Goal: Task Accomplishment & Management: Complete application form

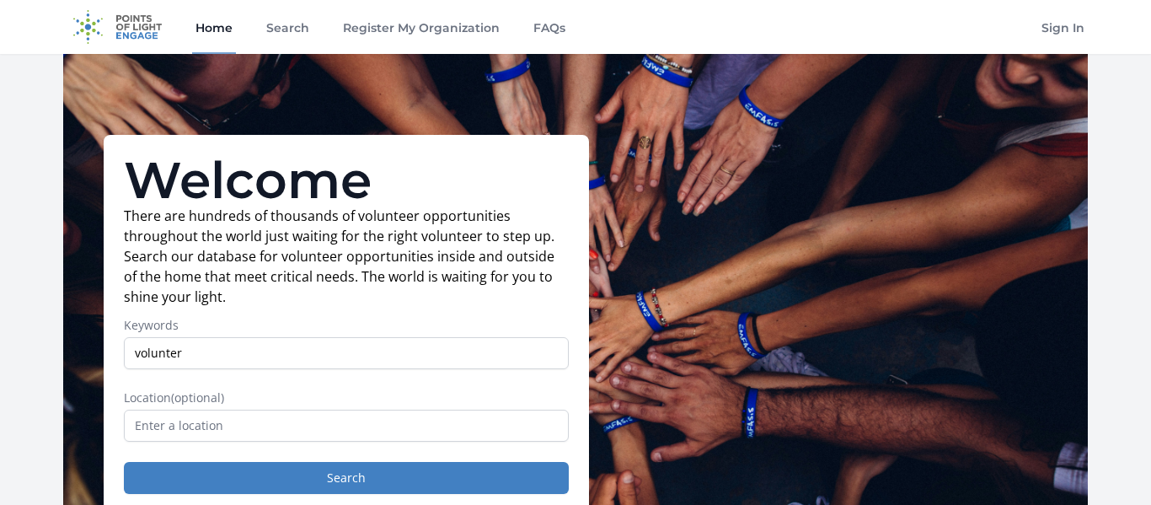
type input "volunterr"
type input "volunteer"
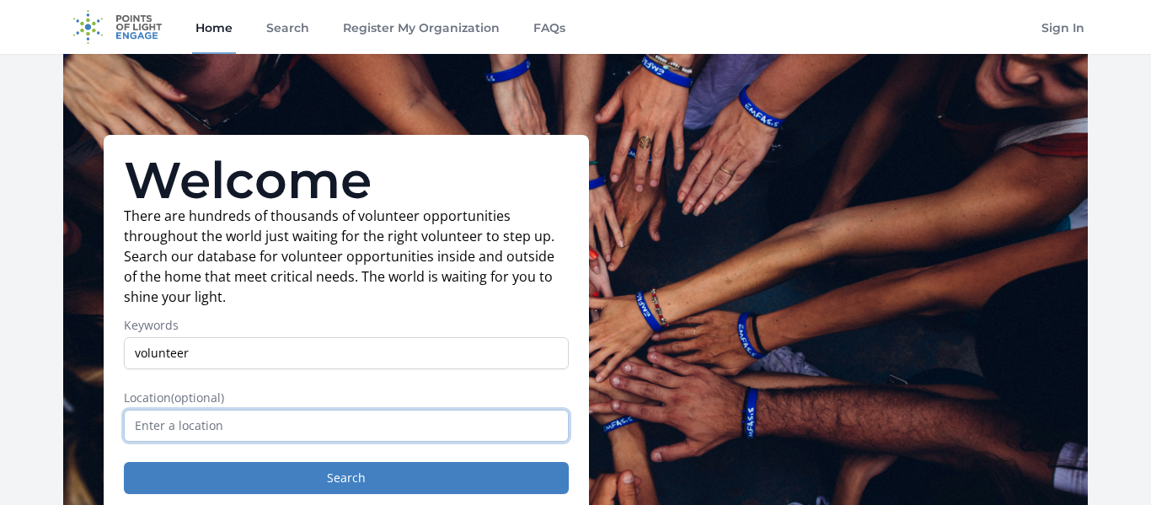
click at [189, 430] on input "text" at bounding box center [346, 425] width 445 height 32
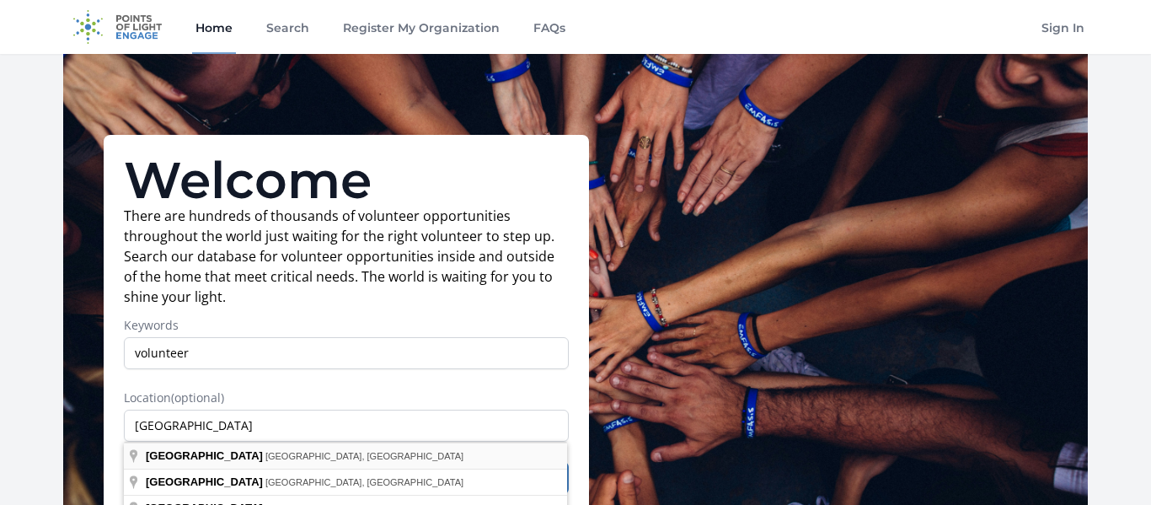
type input "Johnstown, NY, USA"
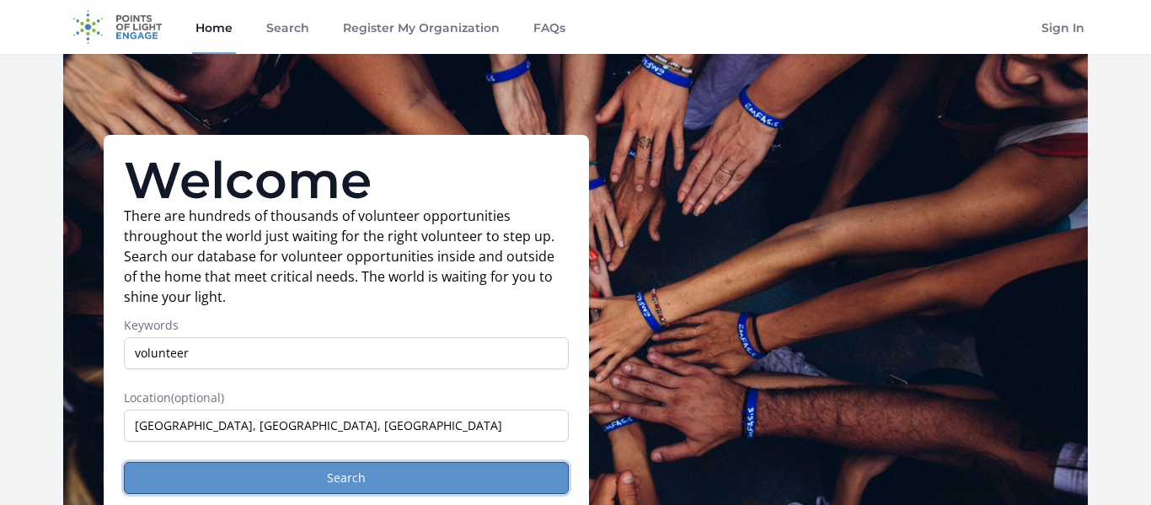
click at [288, 474] on button "Search" at bounding box center [346, 478] width 445 height 32
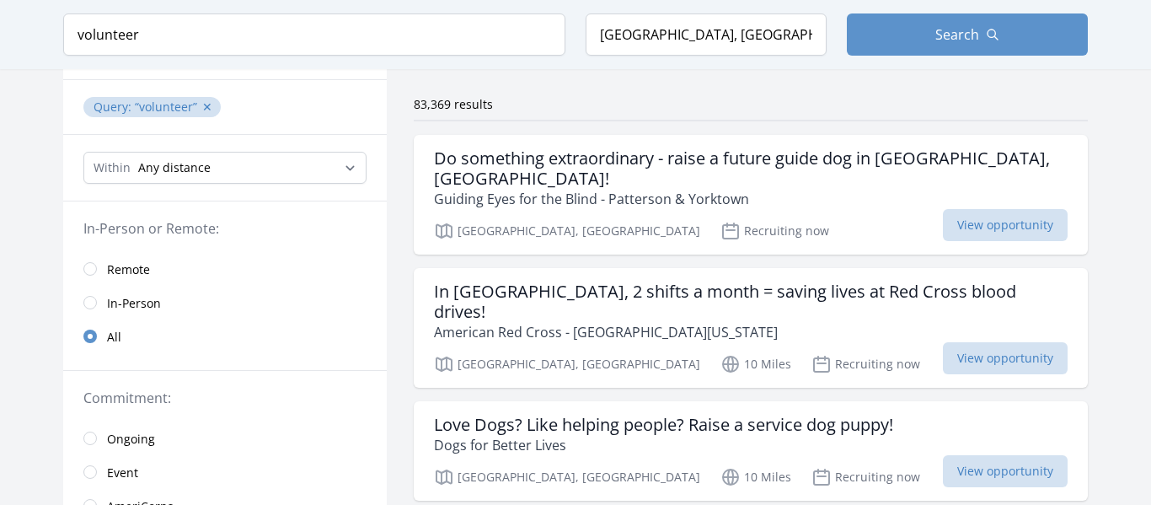
scroll to position [115, 0]
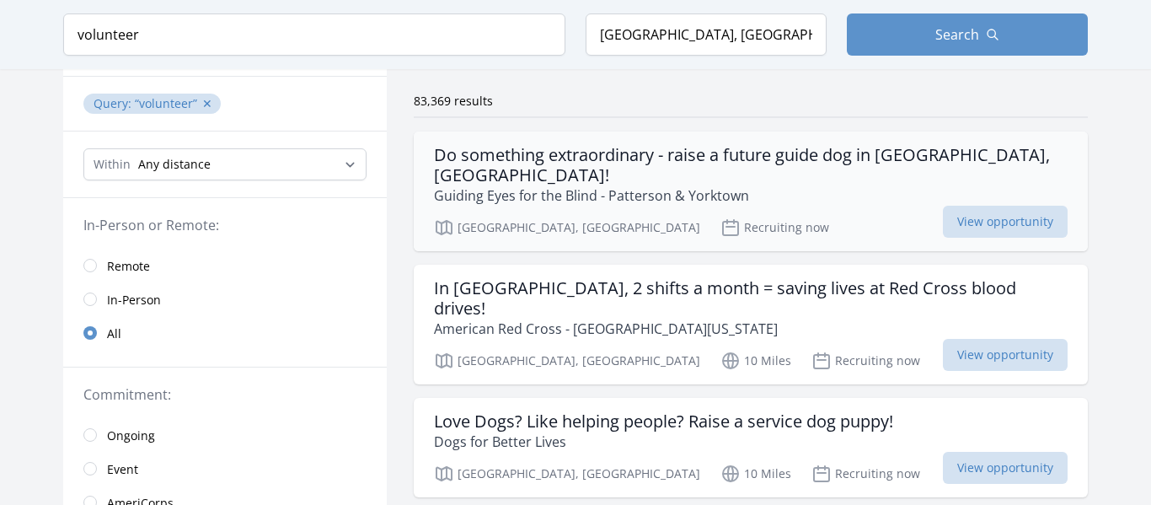
click at [843, 185] on p "Guiding Eyes for the Blind - Patterson & Yorktown" at bounding box center [750, 195] width 633 height 20
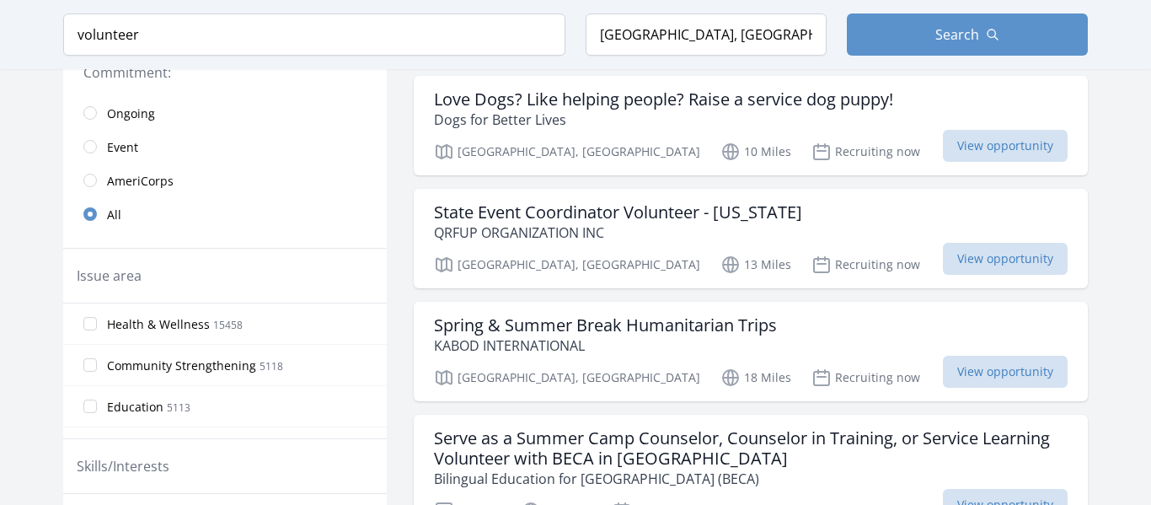
scroll to position [0, 0]
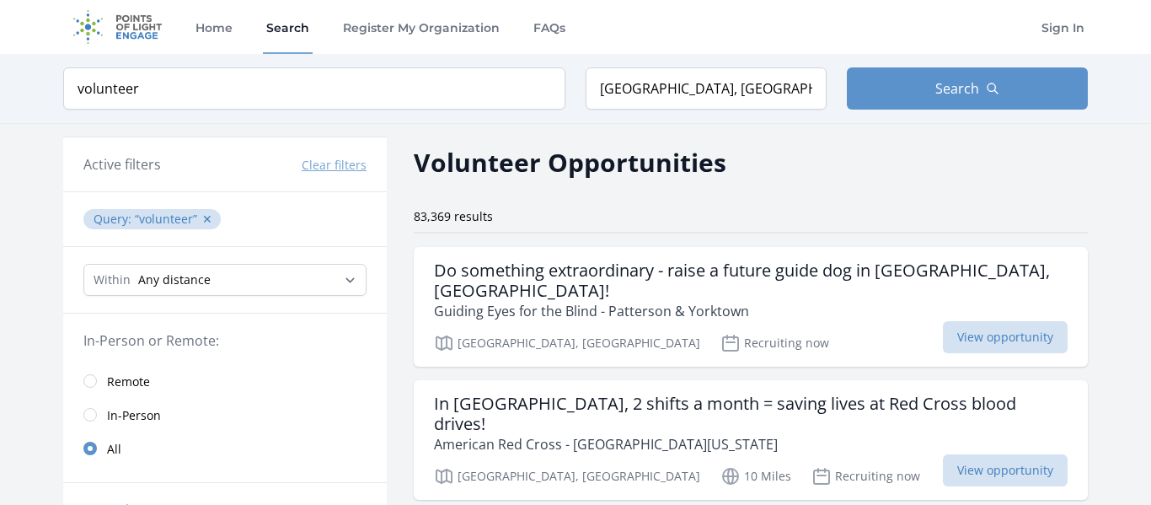
click at [131, 412] on span "In-Person" at bounding box center [134, 415] width 54 height 17
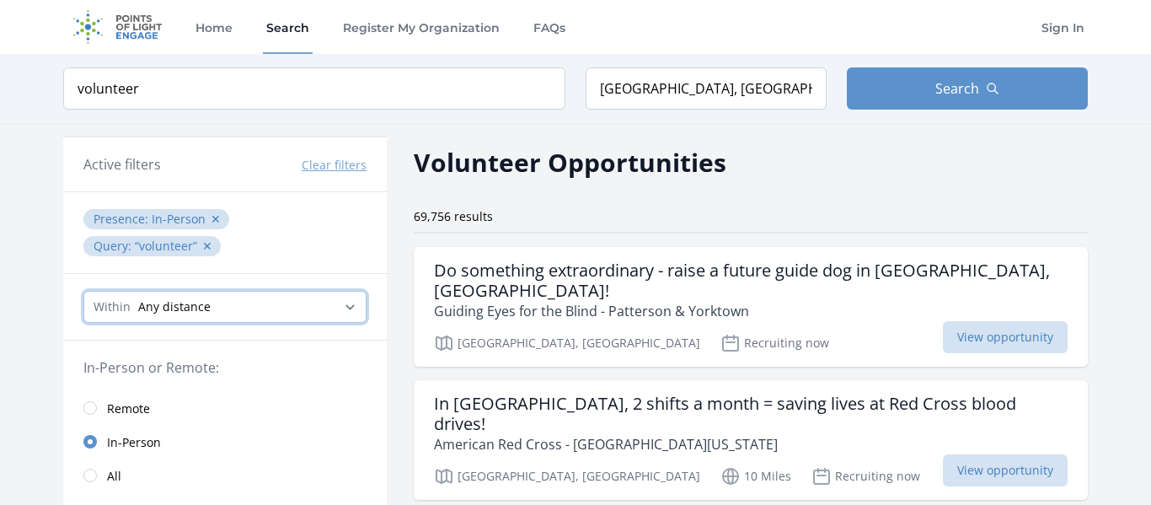
click at [314, 302] on select "Any distance , 5 Miles , 20 Miles , 50 Miles , 100 Miles" at bounding box center [224, 307] width 283 height 32
select select "8046"
click at [83, 291] on select "Any distance , 5 Miles , 20 Miles , 50 Miles , 100 Miles" at bounding box center [224, 307] width 283 height 32
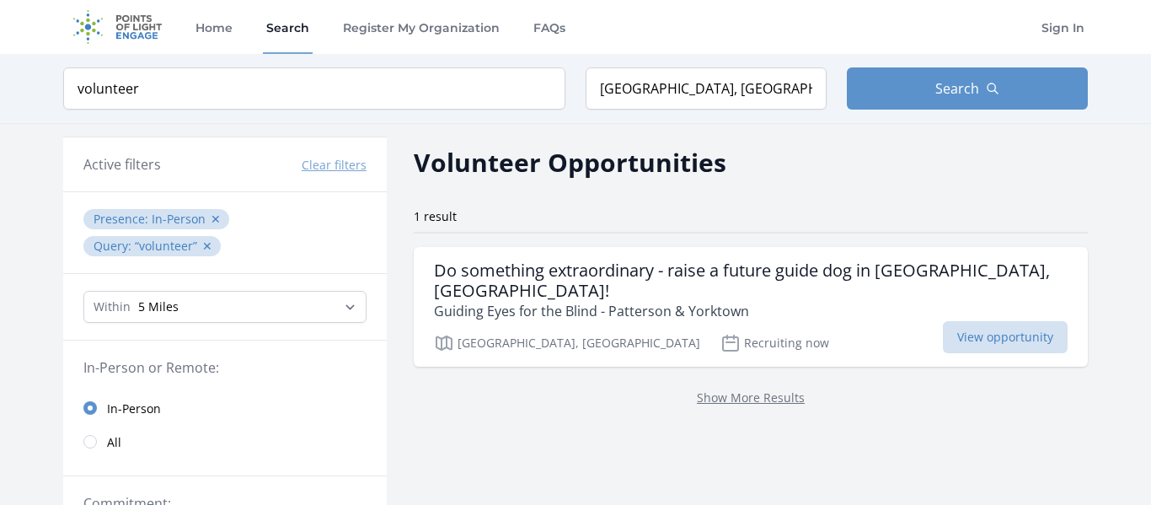
click at [323, 167] on button "Clear filters" at bounding box center [334, 165] width 65 height 17
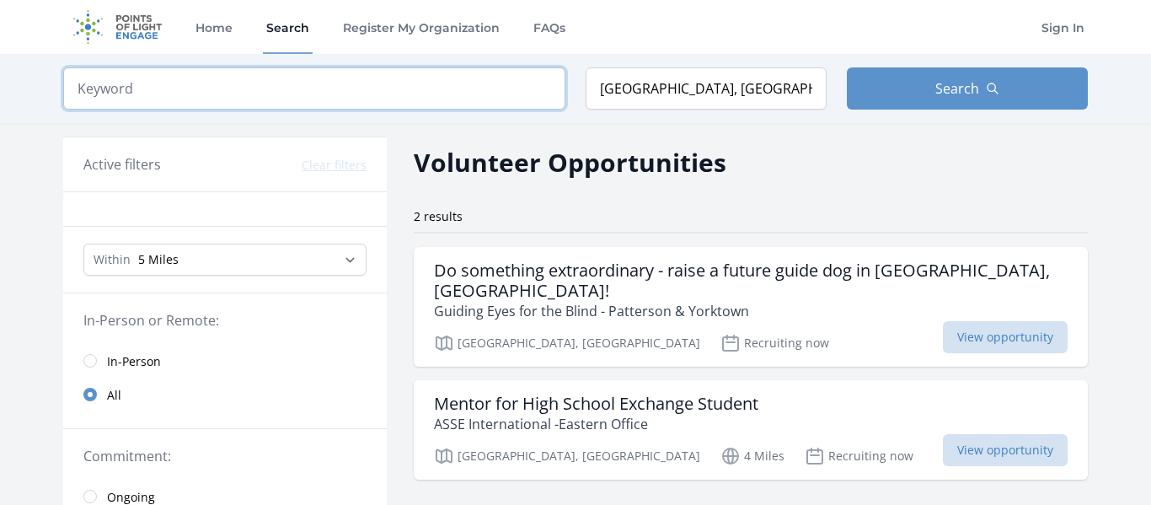
click at [369, 97] on input "search" at bounding box center [314, 88] width 502 height 42
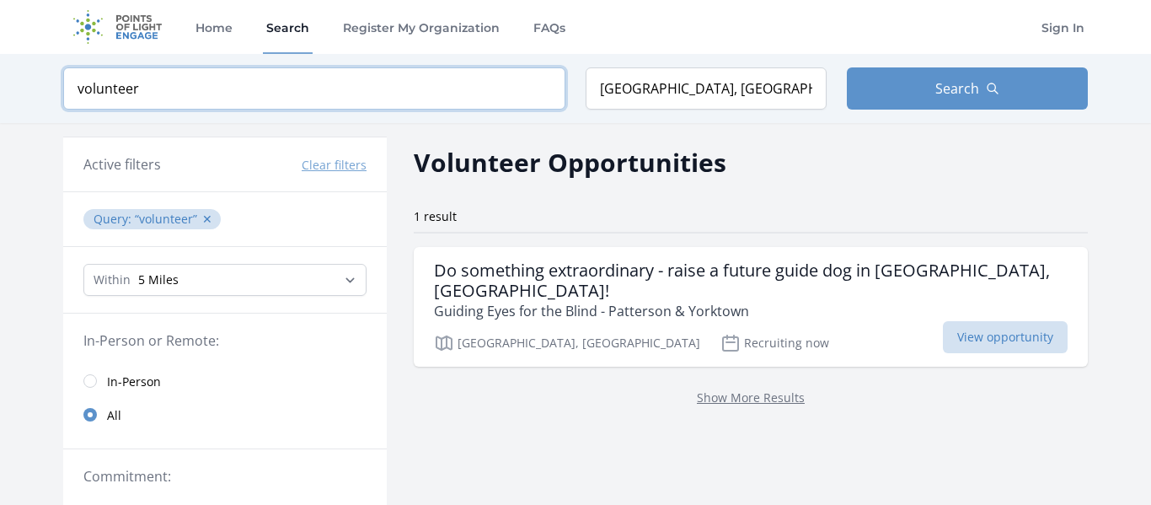
type input "volunteer"
click button "submit" at bounding box center [0, 0] width 0 height 0
click at [205, 30] on link "Home" at bounding box center [214, 27] width 44 height 54
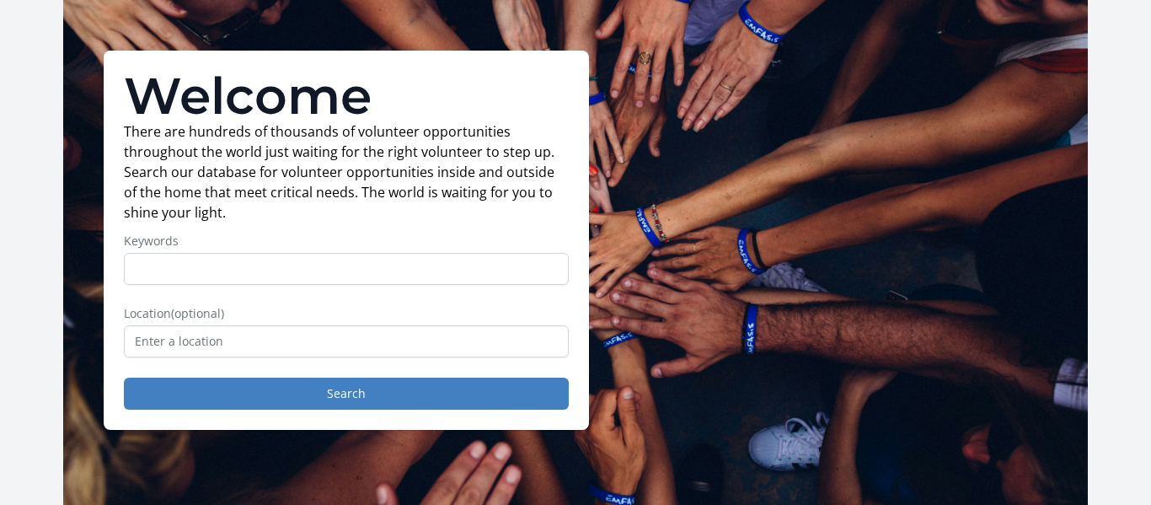
scroll to position [54, 0]
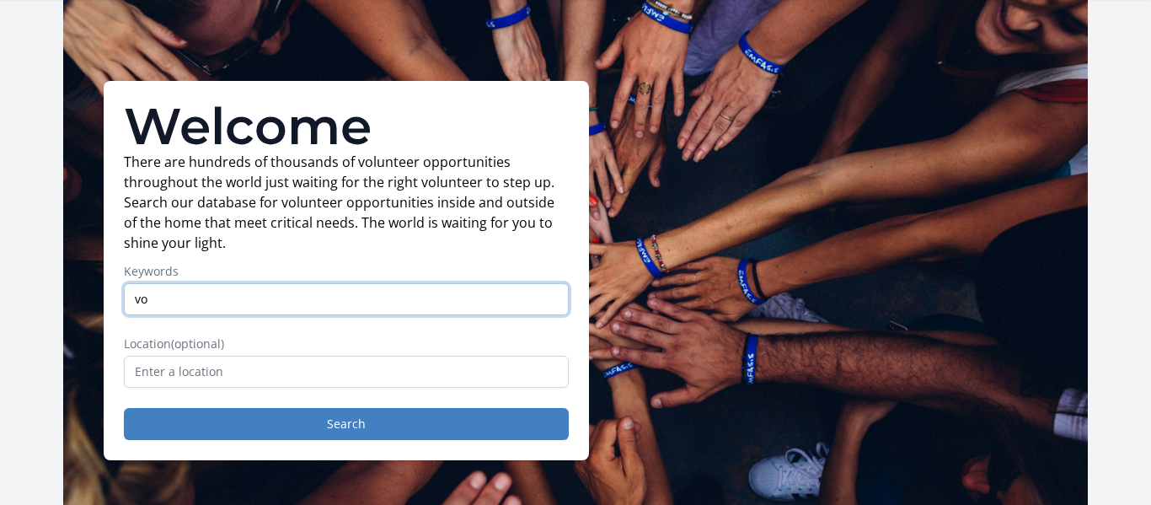
type input "volunteer"
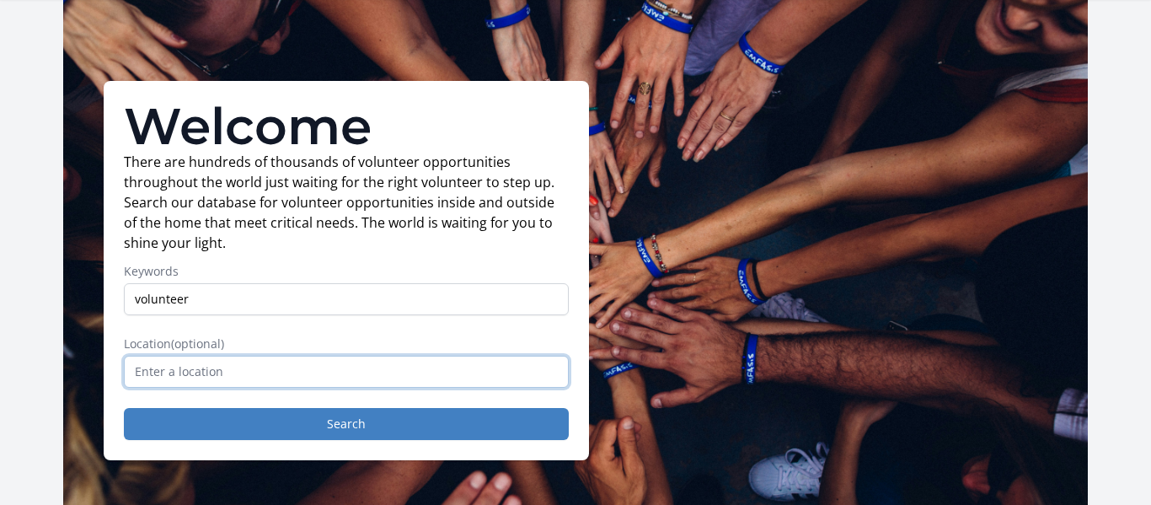
click at [258, 372] on input "text" at bounding box center [346, 371] width 445 height 32
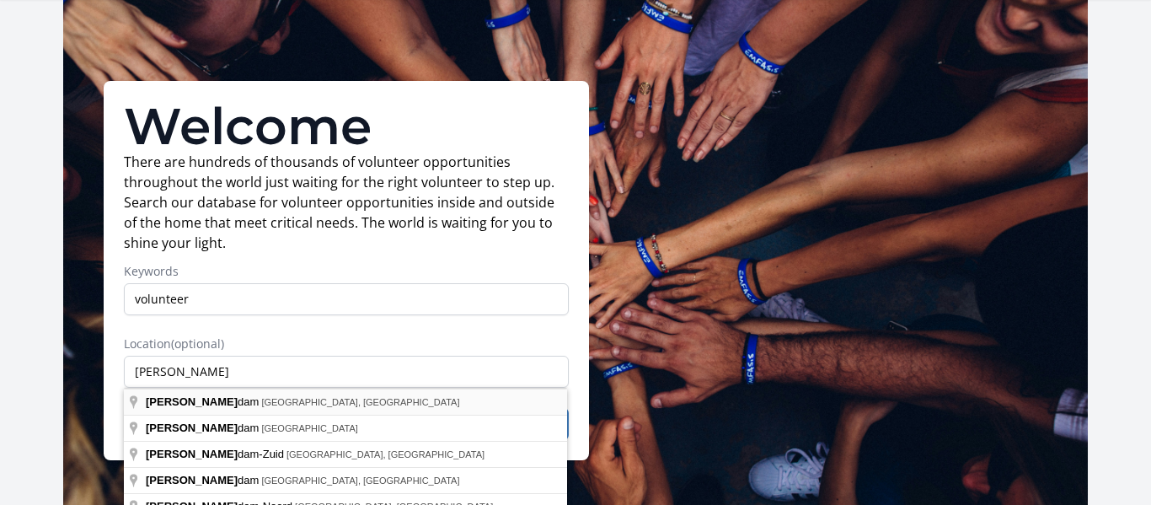
type input "[GEOGRAPHIC_DATA], [GEOGRAPHIC_DATA], [GEOGRAPHIC_DATA]"
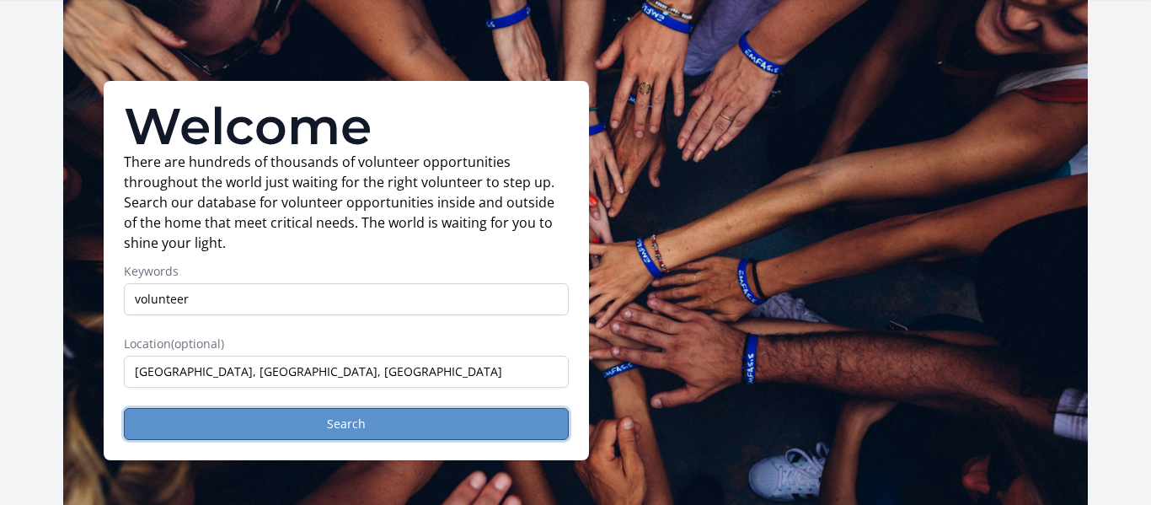
click at [316, 433] on button "Search" at bounding box center [346, 424] width 445 height 32
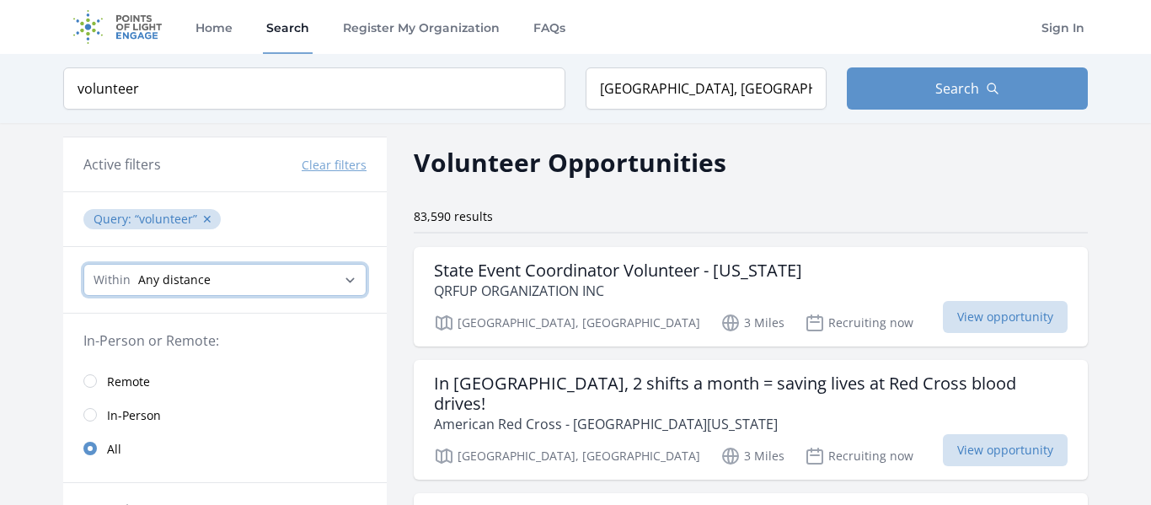
click at [294, 284] on select "Any distance , 5 Miles , 20 Miles , 50 Miles , 100 Miles" at bounding box center [224, 280] width 283 height 32
select select "32186"
click at [83, 264] on select "Any distance , 5 Miles , 20 Miles , 50 Miles , 100 Miles" at bounding box center [224, 280] width 283 height 32
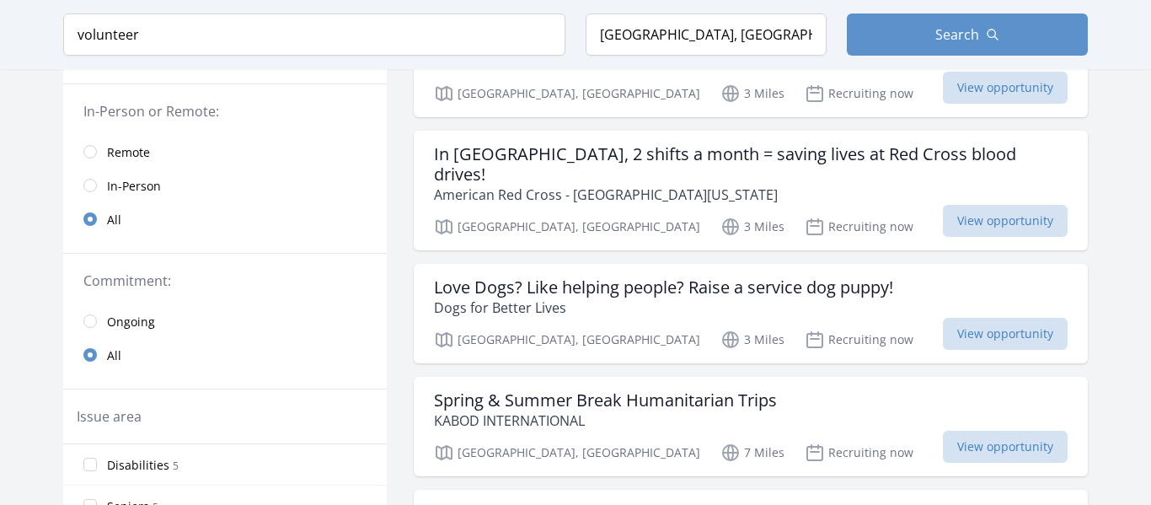
scroll to position [230, 0]
click at [854, 184] on p "American Red Cross - [GEOGRAPHIC_DATA][US_STATE]" at bounding box center [750, 194] width 633 height 20
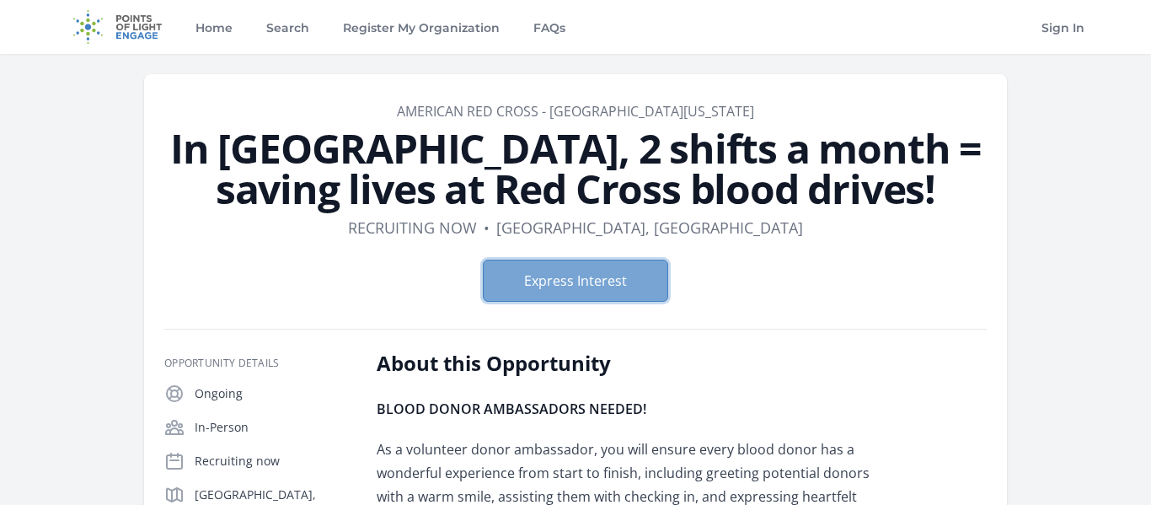
click at [622, 280] on button "Express Interest" at bounding box center [575, 280] width 185 height 42
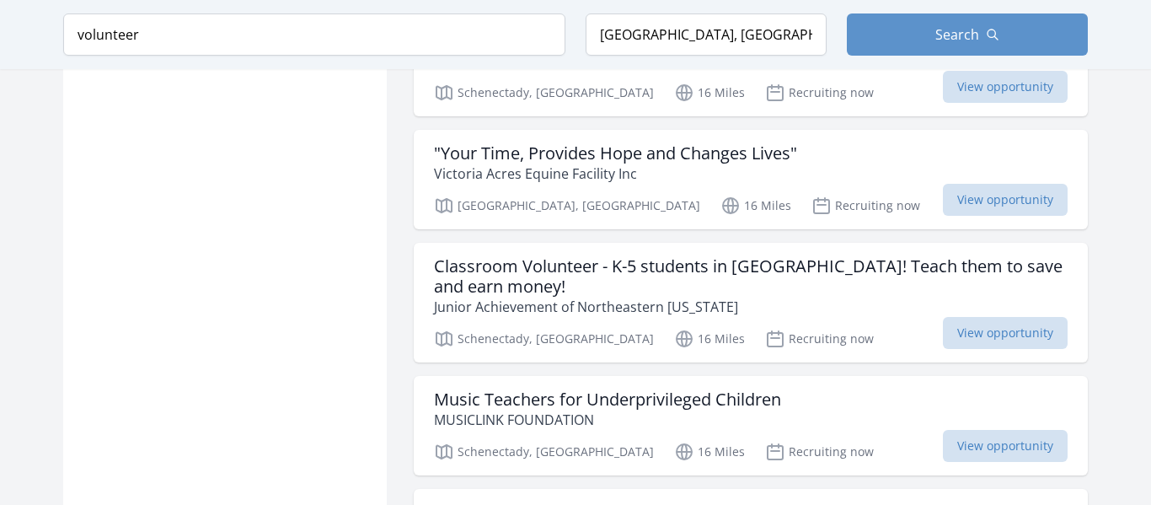
scroll to position [1755, 0]
